Goal: Task Accomplishment & Management: Complete application form

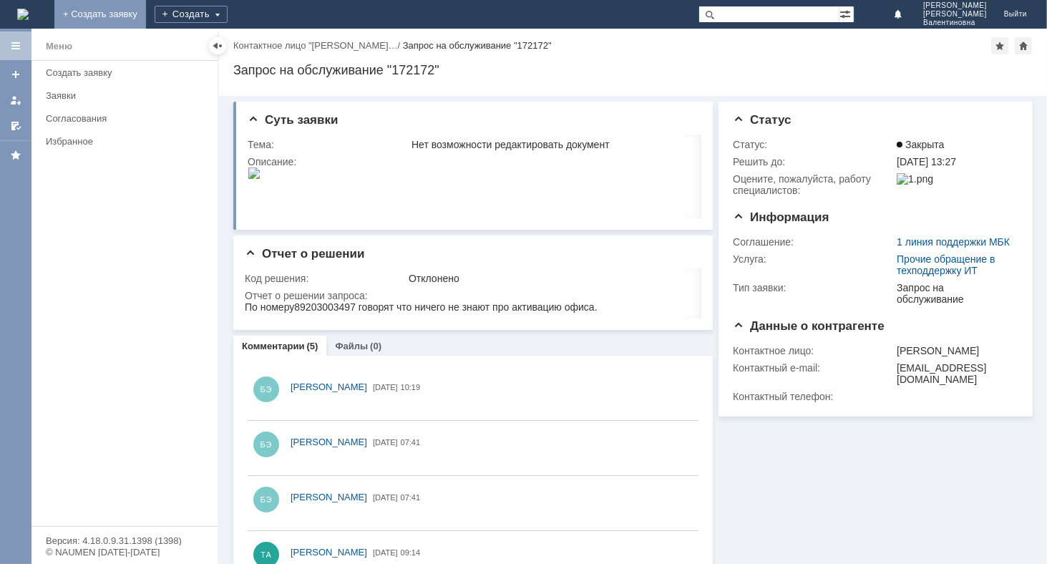
click at [146, 11] on link "+ Создать заявку" at bounding box center [100, 14] width 92 height 29
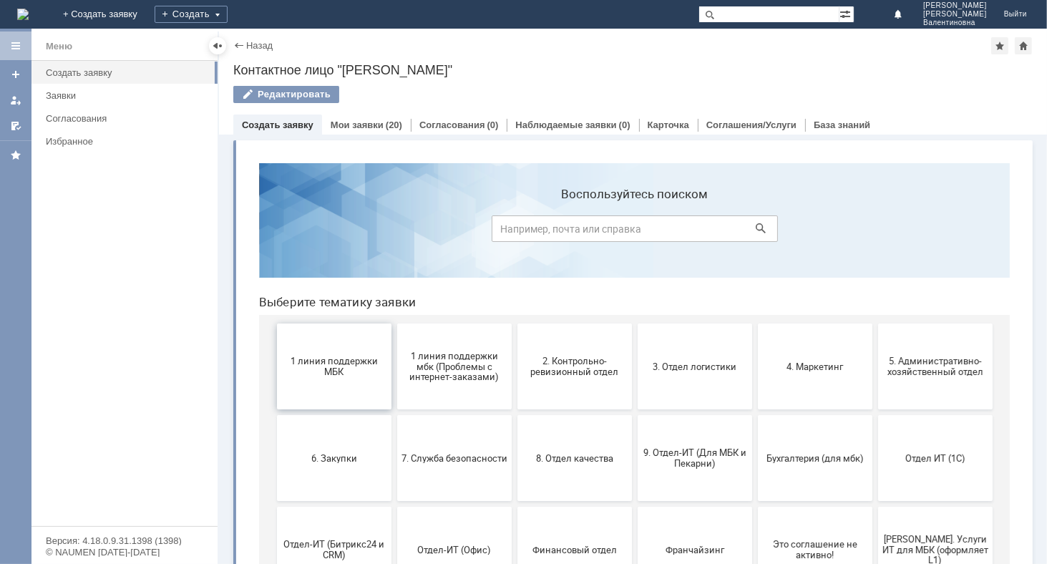
click at [352, 369] on span "1 линия поддержки МБК" at bounding box center [334, 365] width 106 height 21
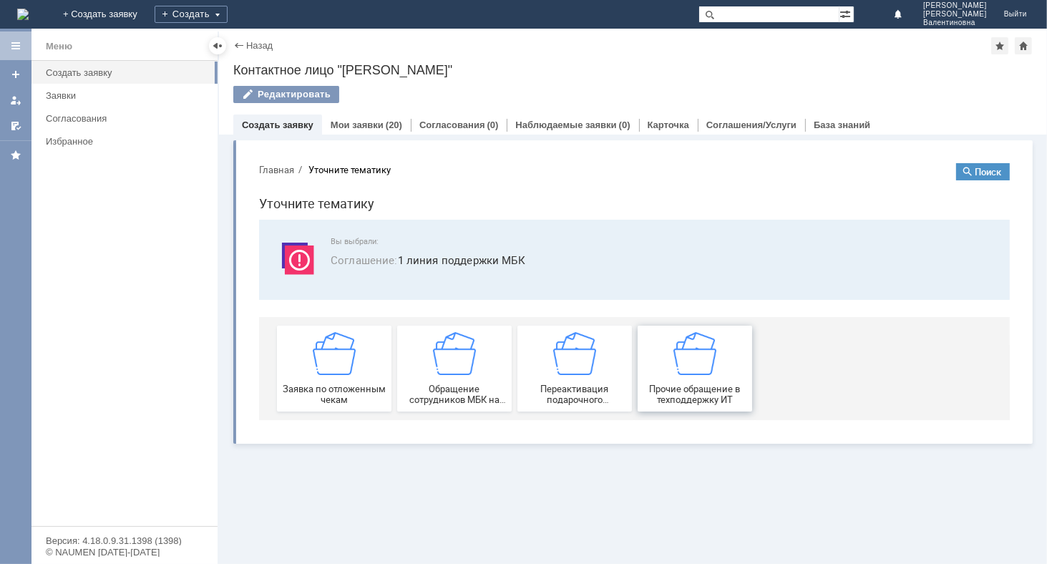
click at [705, 364] on img at bounding box center [694, 352] width 43 height 43
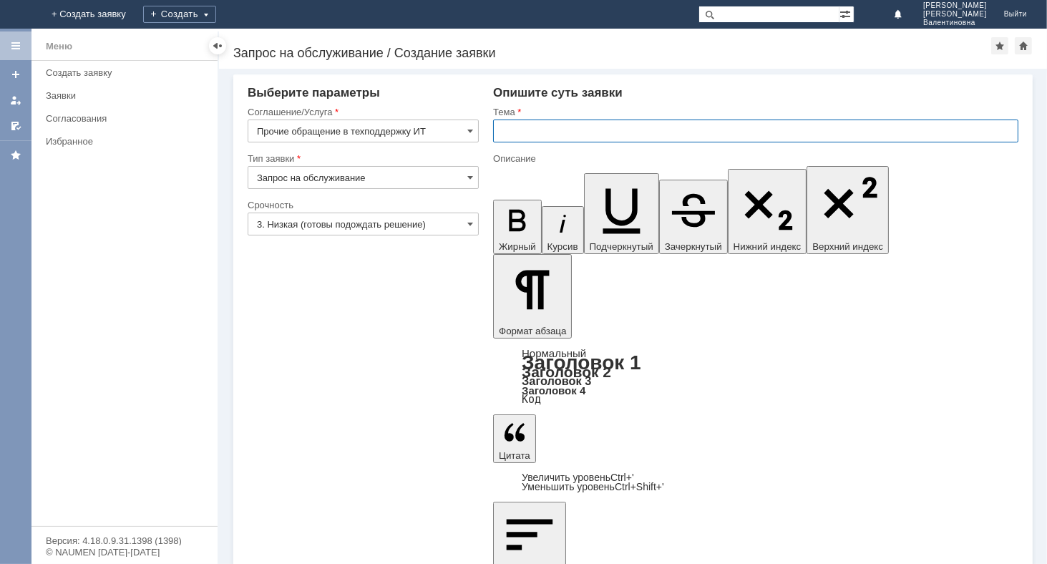
click at [527, 135] on input "text" at bounding box center [755, 131] width 525 height 23
type input "Принтер не печатает"
click at [469, 220] on span at bounding box center [470, 223] width 6 height 11
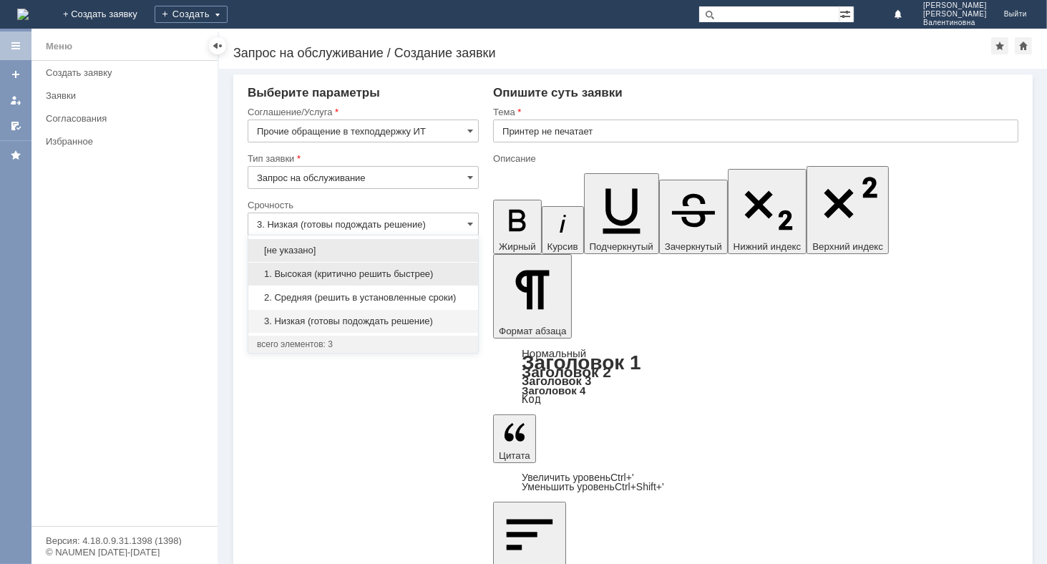
click at [344, 275] on span "1. Высокая (критично решить быстрее)" at bounding box center [363, 273] width 213 height 11
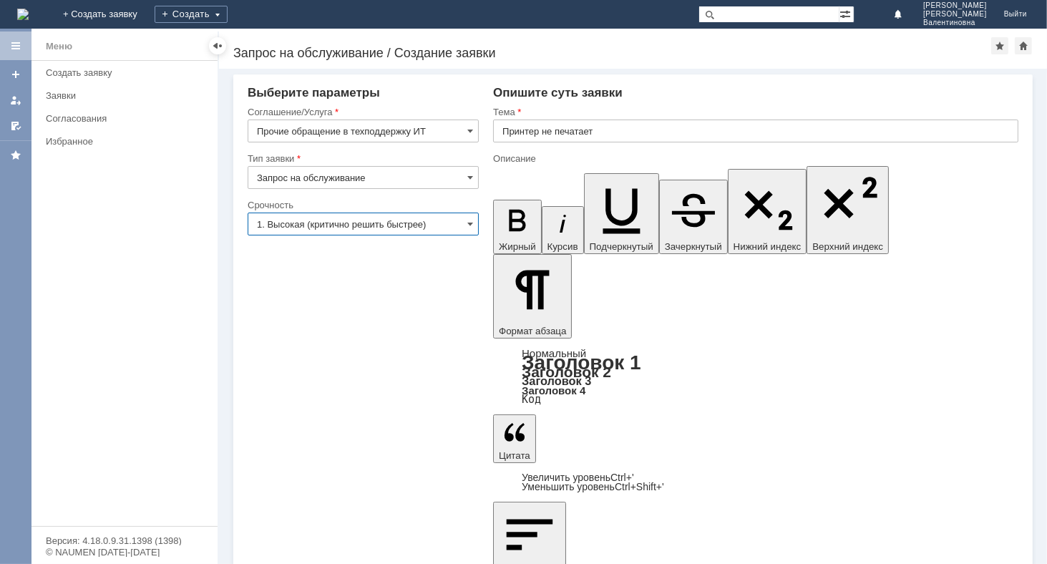
type input "1. Высокая (критично решить быстрее)"
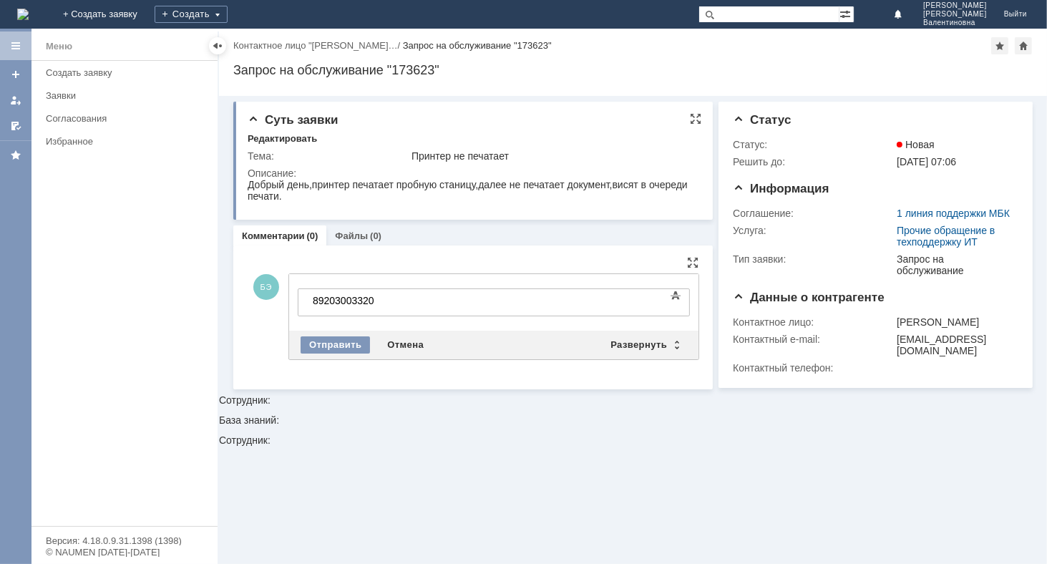
click at [615, 184] on div "Добрый день,принтер печатает пробную станицу,далее не печатает документ,висят в…" at bounding box center [471, 189] width 449 height 23
click at [327, 338] on div "Отправить" at bounding box center [335, 344] width 69 height 17
